Goal: Check status: Check status

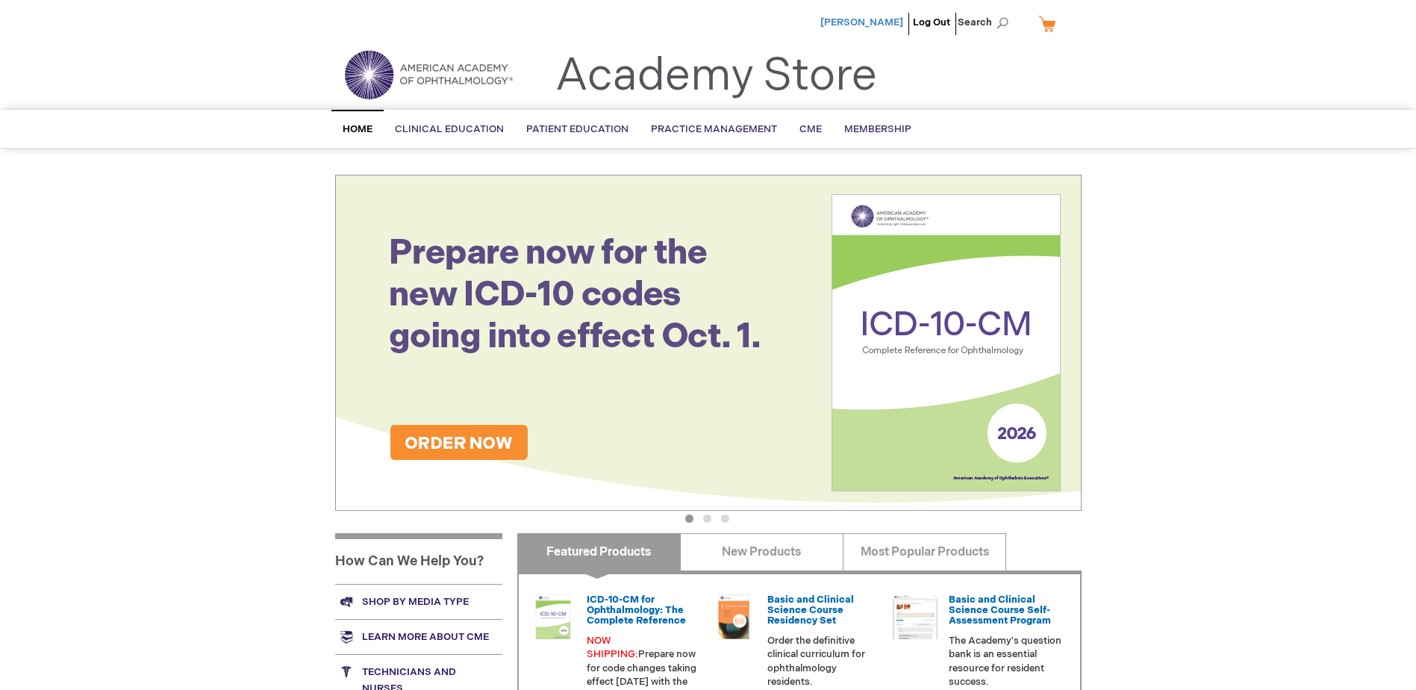
click at [862, 25] on span "[PERSON_NAME]" at bounding box center [861, 22] width 83 height 12
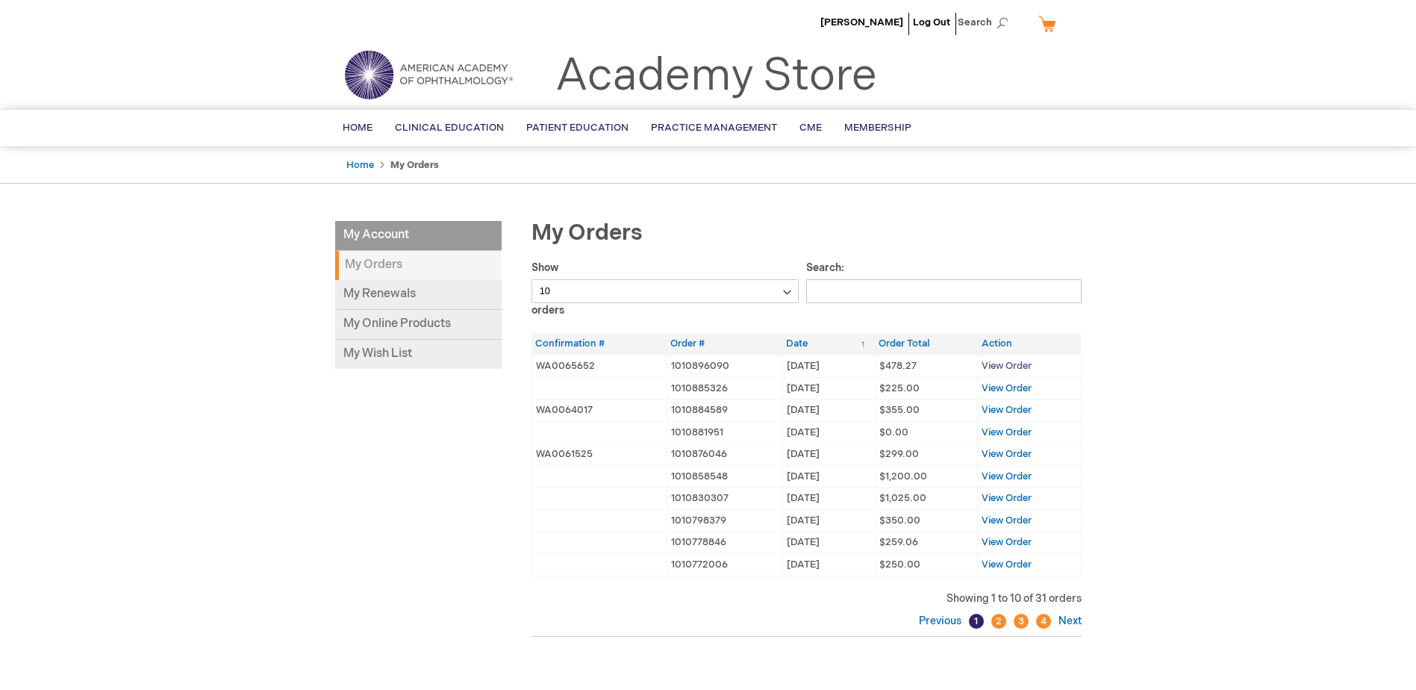
click at [999, 367] on span "View Order" at bounding box center [1007, 366] width 50 height 12
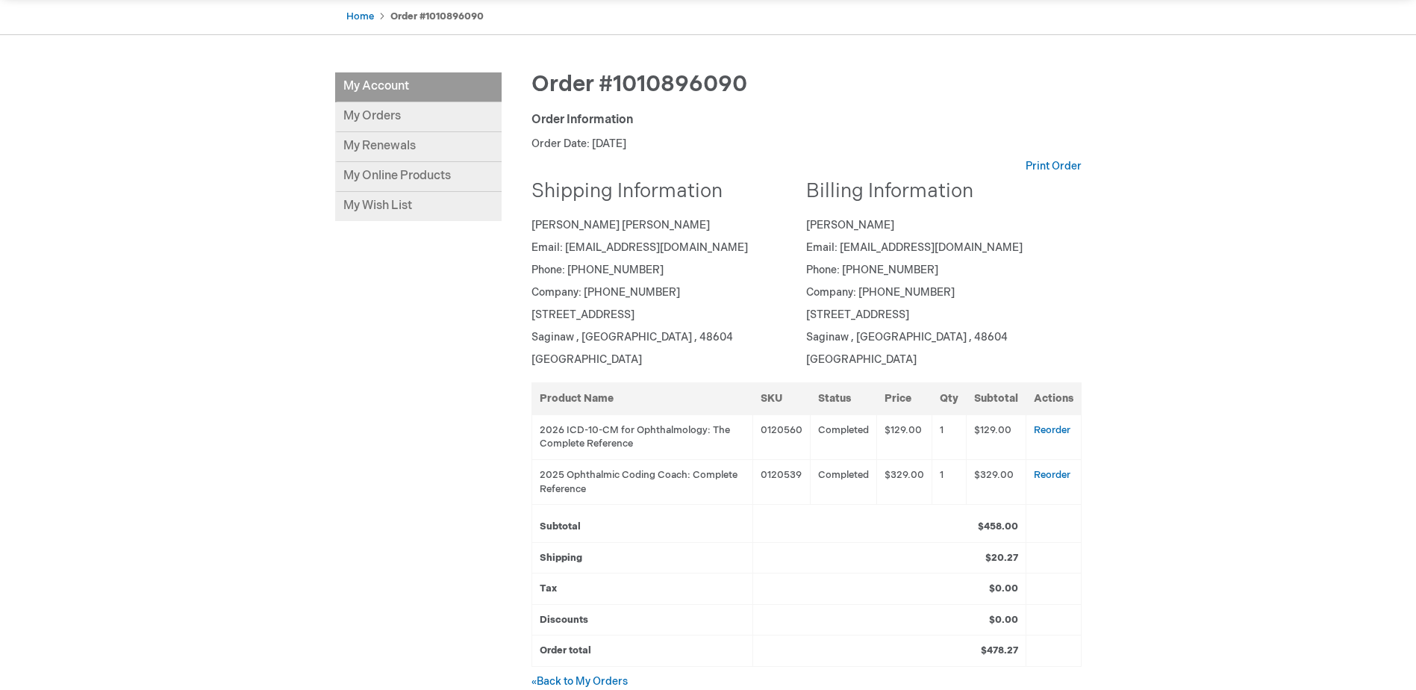
scroll to position [149, 0]
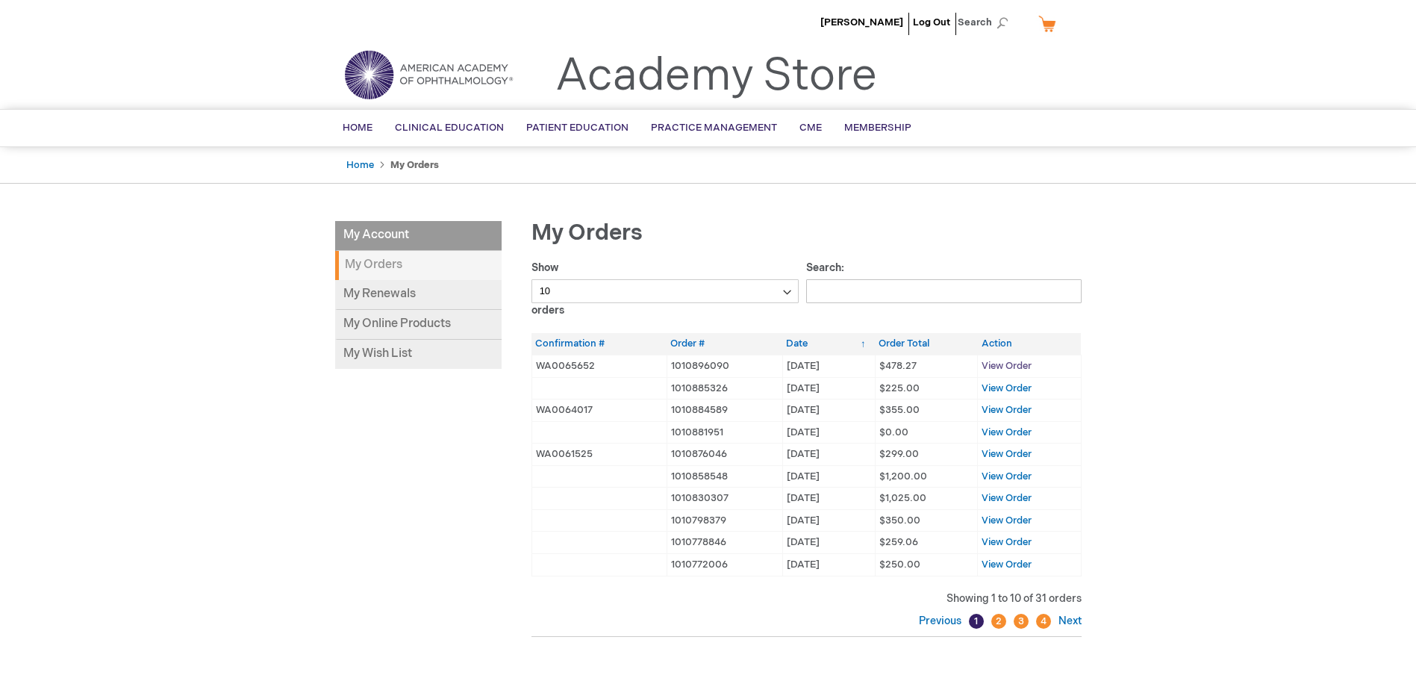
click at [1003, 363] on span "View Order" at bounding box center [1007, 366] width 50 height 12
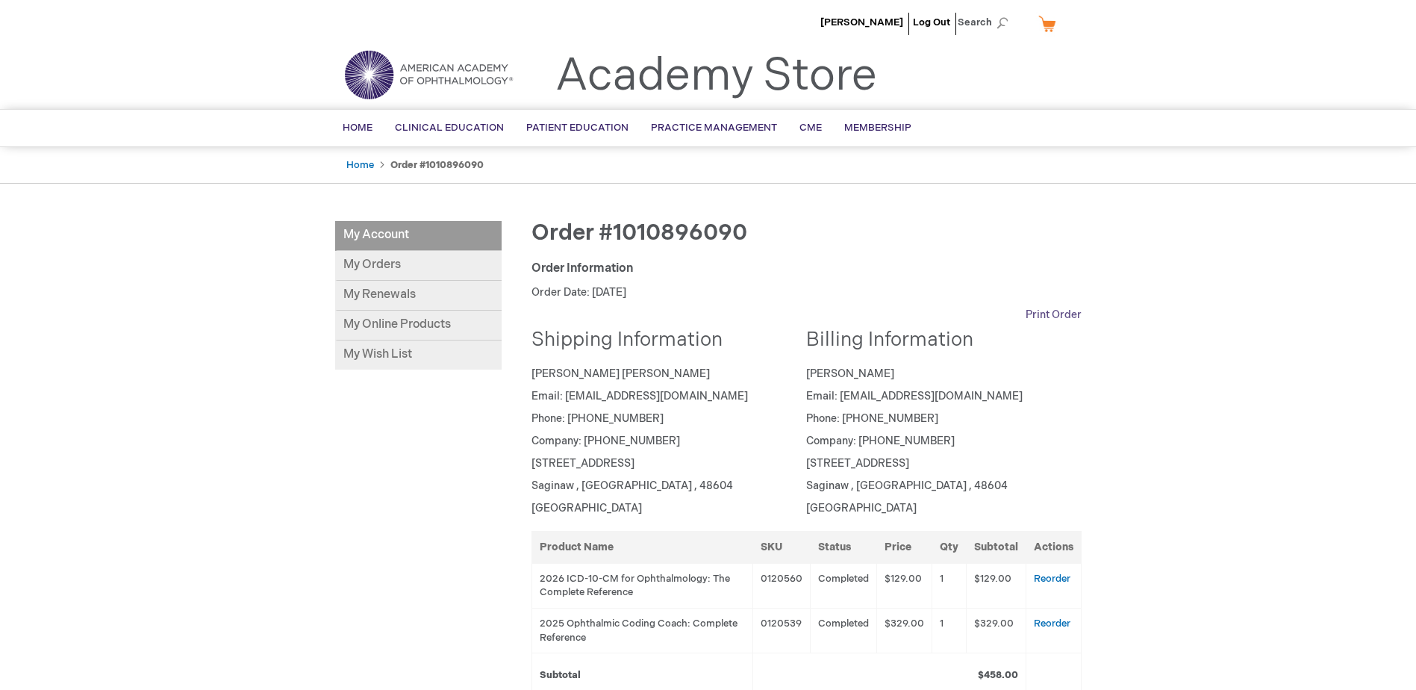
click at [1062, 314] on link "Print Order" at bounding box center [1054, 315] width 56 height 15
